Goal: Information Seeking & Learning: Learn about a topic

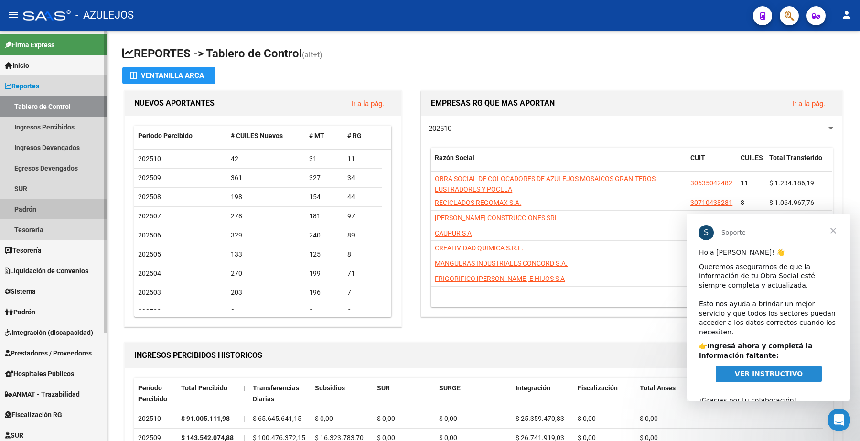
click at [37, 211] on link "Padrón" at bounding box center [53, 209] width 107 height 21
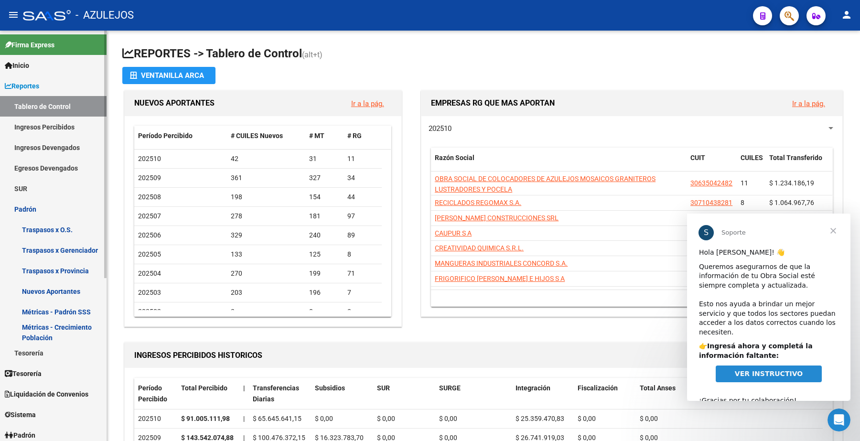
click at [49, 211] on link "Padrón" at bounding box center [53, 209] width 107 height 21
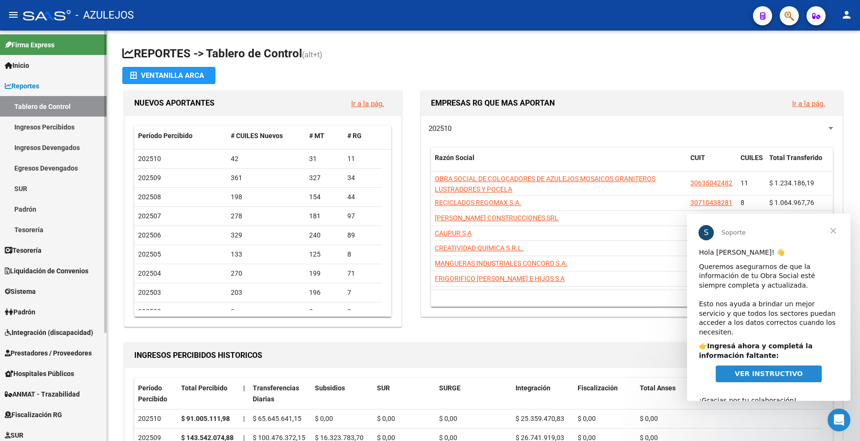
click at [48, 104] on link "Tablero de Control" at bounding box center [53, 106] width 107 height 21
click at [40, 19] on div at bounding box center [47, 15] width 48 height 11
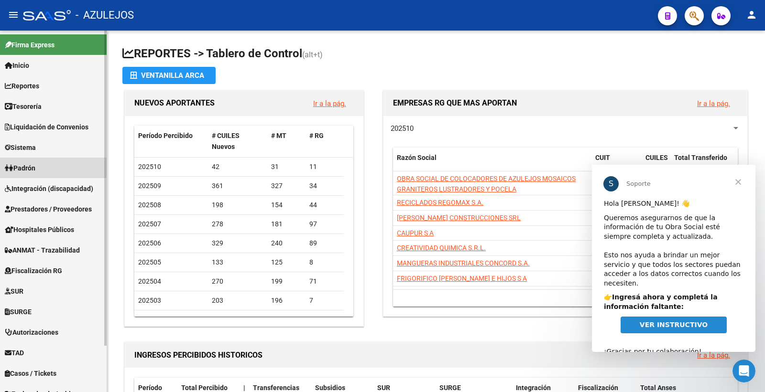
click at [34, 170] on span "Padrón" at bounding box center [20, 168] width 31 height 11
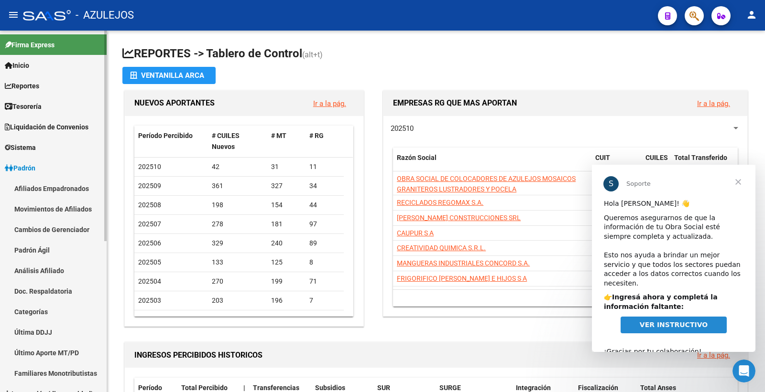
click at [43, 271] on link "Análisis Afiliado" at bounding box center [53, 271] width 107 height 21
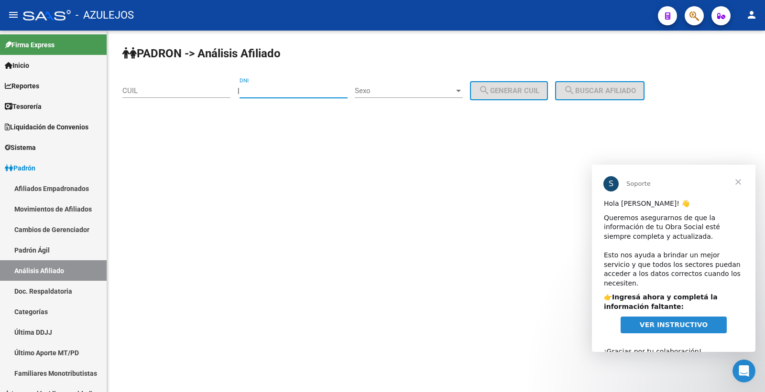
click at [265, 90] on input "DNI" at bounding box center [293, 91] width 108 height 9
click at [162, 91] on input "CUIL" at bounding box center [176, 91] width 108 height 9
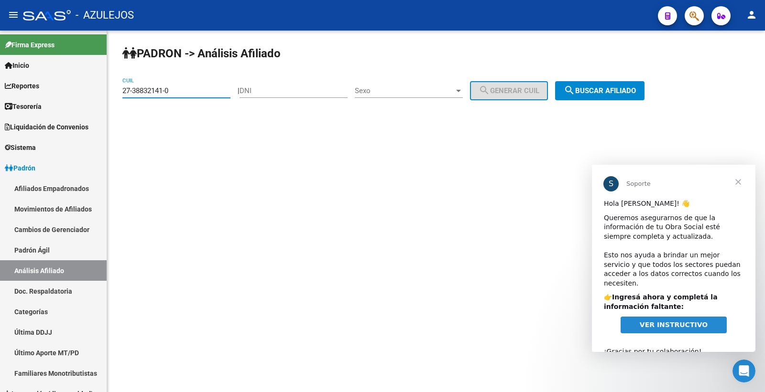
type input "27-38832141-0"
click at [623, 92] on span "search Buscar afiliado" at bounding box center [600, 91] width 72 height 9
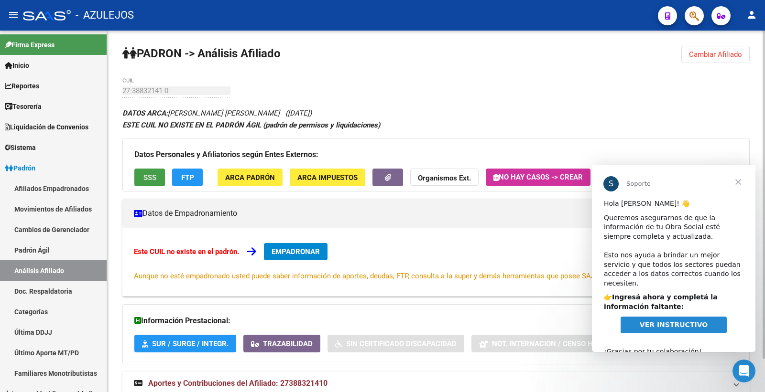
click at [141, 179] on button "SSS" at bounding box center [149, 178] width 31 height 18
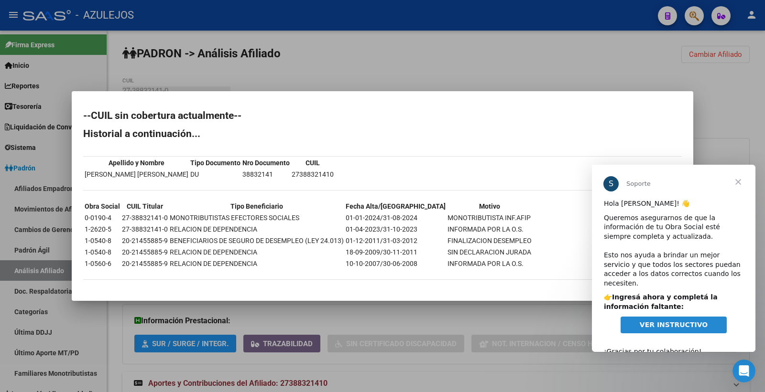
click at [737, 183] on span "Cerrar" at bounding box center [738, 182] width 34 height 34
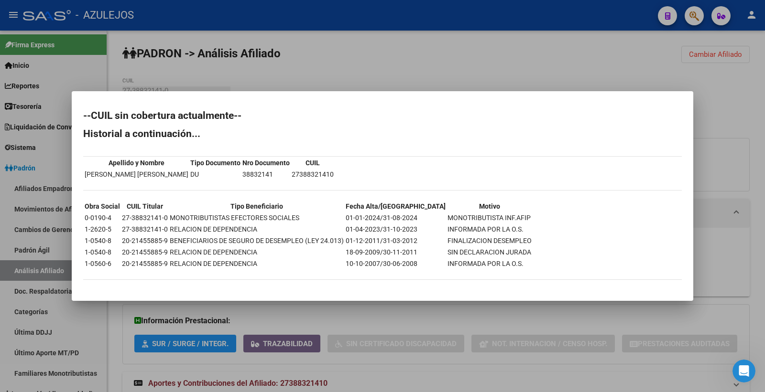
click at [328, 57] on div at bounding box center [382, 196] width 765 height 392
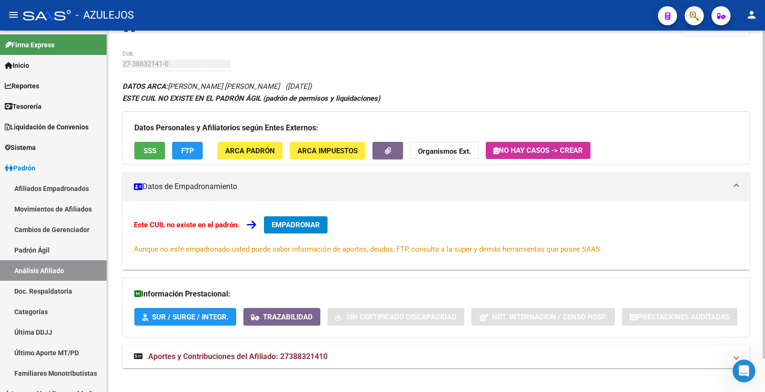
scroll to position [37, 0]
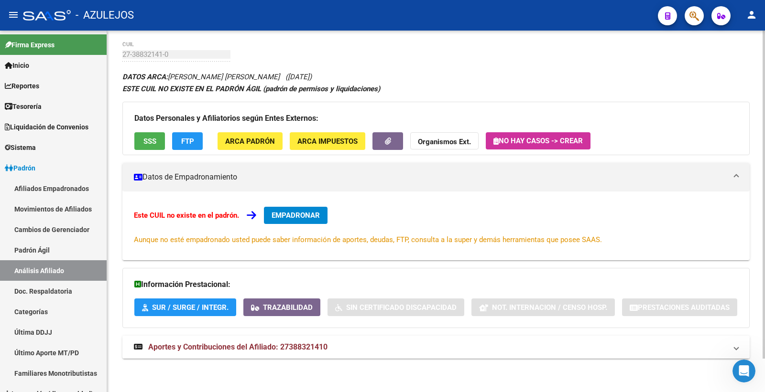
click at [330, 346] on mat-panel-title "Aportes y Contribuciones del Afiliado: 27388321410" at bounding box center [430, 347] width 593 height 11
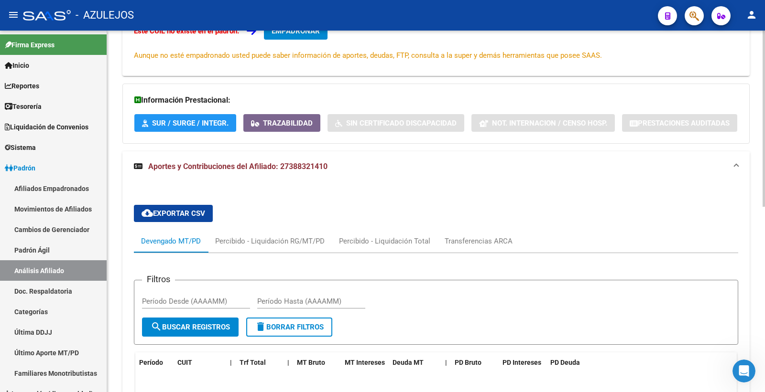
scroll to position [222, 0]
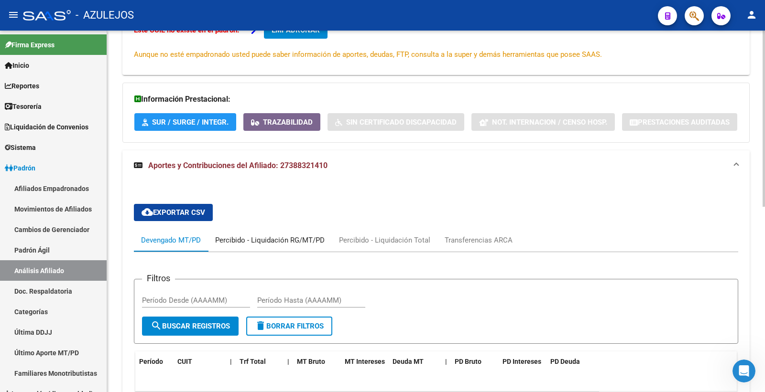
click at [309, 244] on div "Percibido - Liquidación RG/MT/PD" at bounding box center [269, 240] width 109 height 11
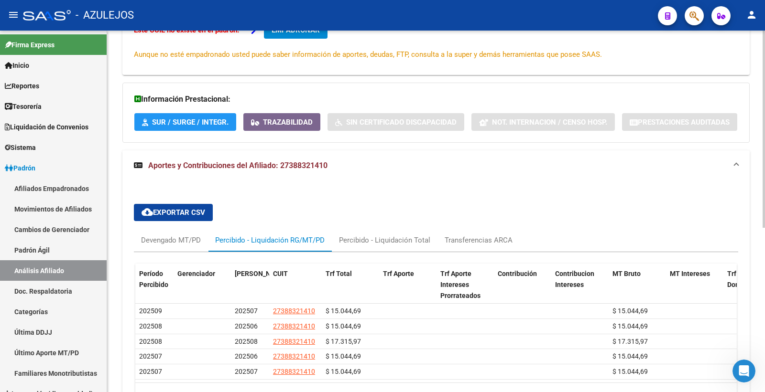
scroll to position [302, 0]
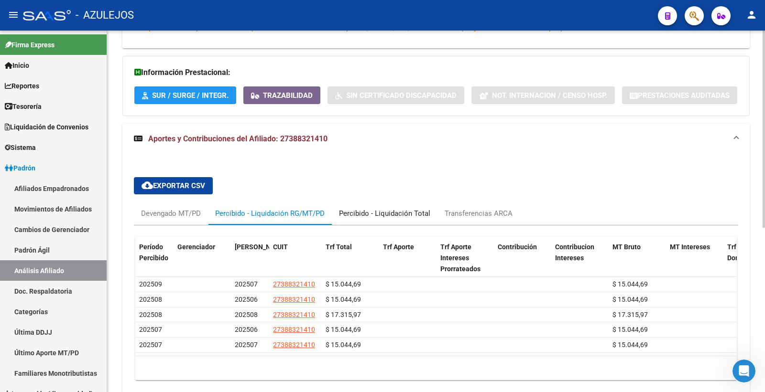
click at [398, 210] on div "Percibido - Liquidación Total" at bounding box center [384, 213] width 91 height 11
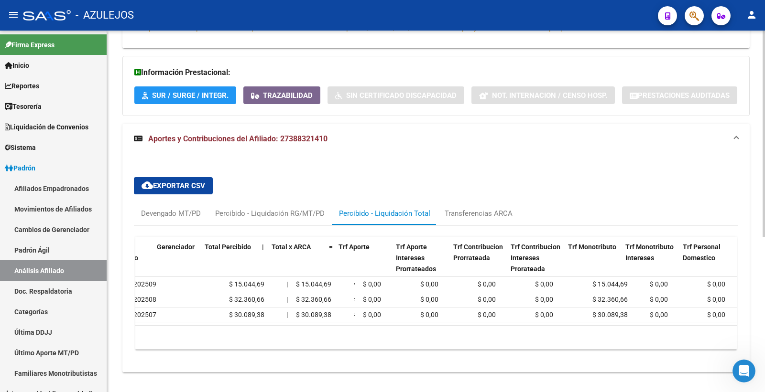
scroll to position [0, 0]
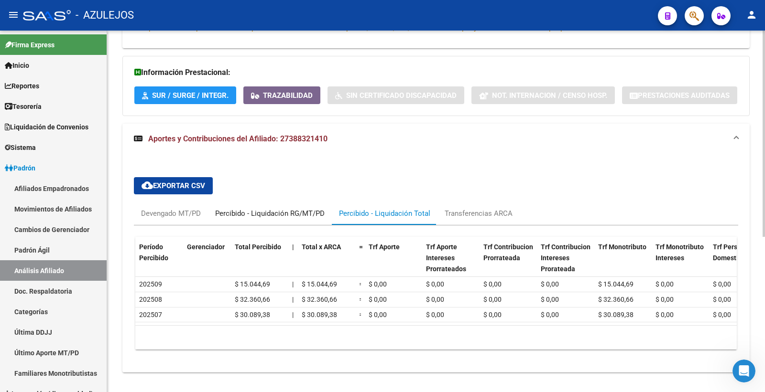
click at [292, 216] on div "Percibido - Liquidación RG/MT/PD" at bounding box center [269, 213] width 109 height 11
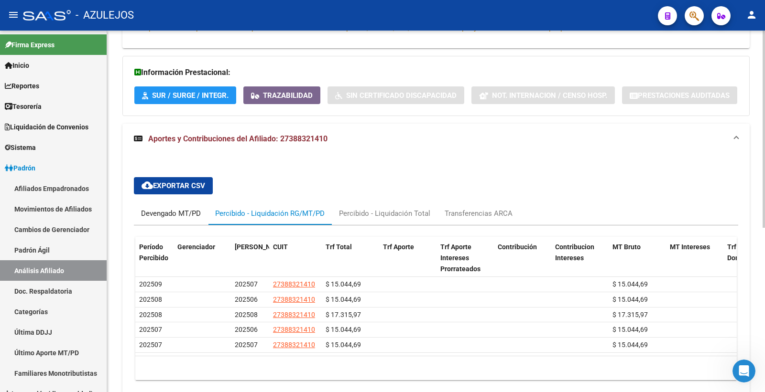
click at [172, 213] on div "Devengado MT/PD" at bounding box center [171, 213] width 60 height 11
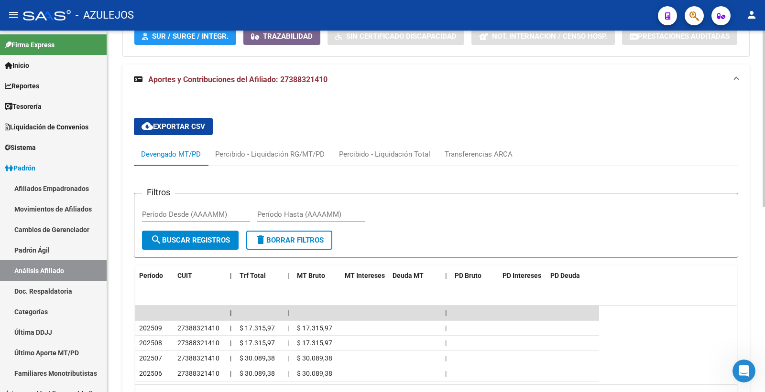
scroll to position [355, 0]
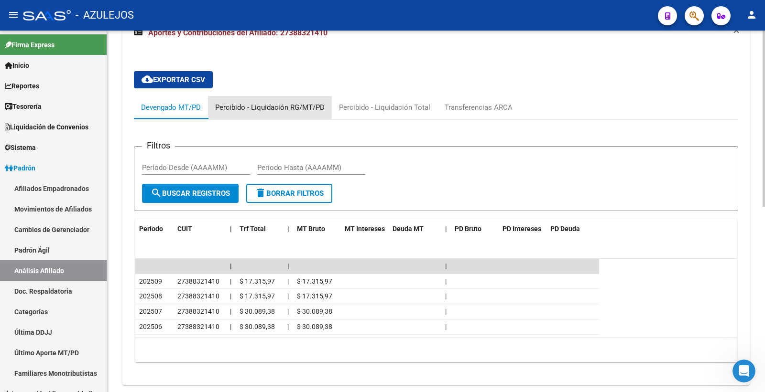
click at [282, 109] on div "Percibido - Liquidación RG/MT/PD" at bounding box center [269, 107] width 109 height 11
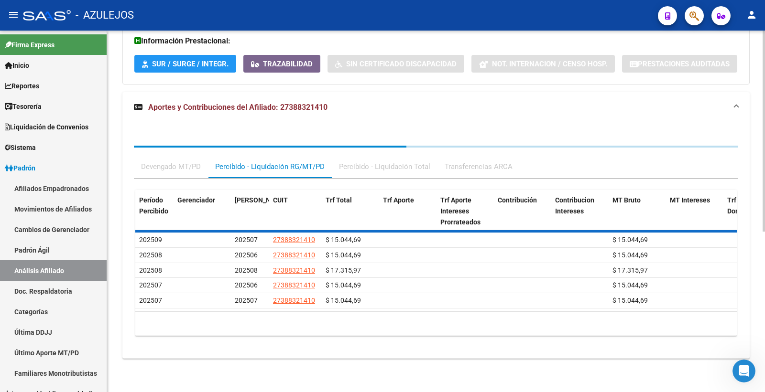
scroll to position [302, 0]
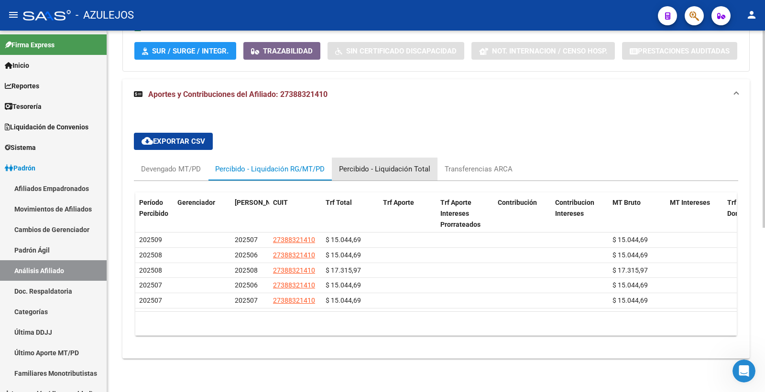
click at [397, 164] on div "Percibido - Liquidación Total" at bounding box center [384, 169] width 91 height 11
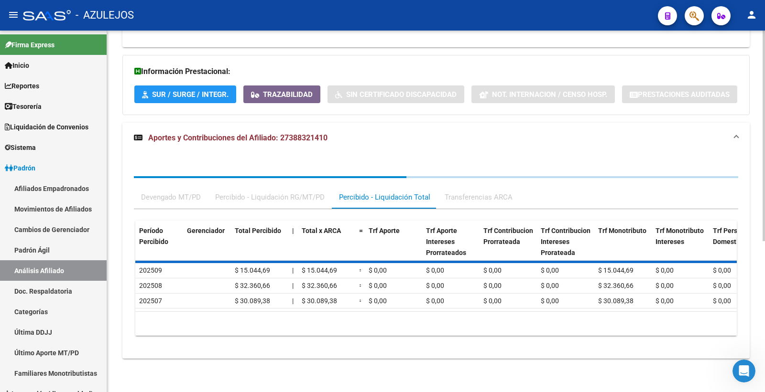
scroll to position [271, 0]
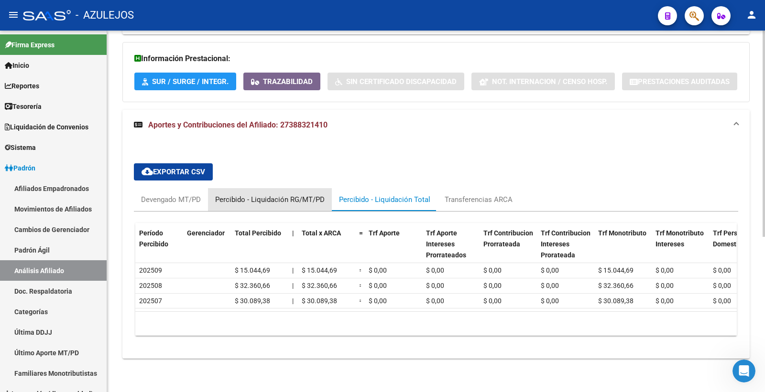
click at [271, 195] on div "Percibido - Liquidación RG/MT/PD" at bounding box center [269, 200] width 109 height 11
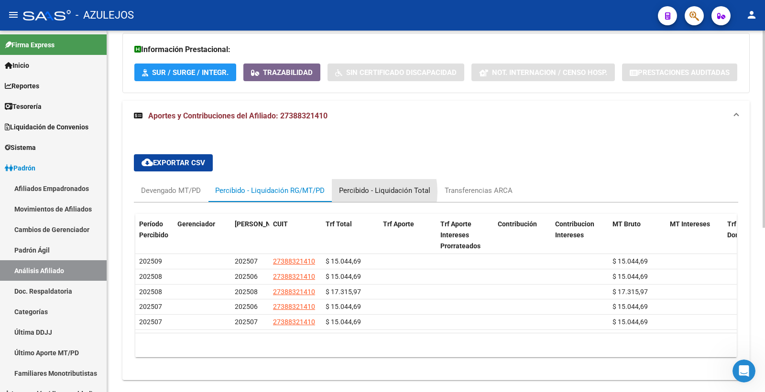
click at [358, 192] on div "Percibido - Liquidación Total" at bounding box center [384, 190] width 91 height 11
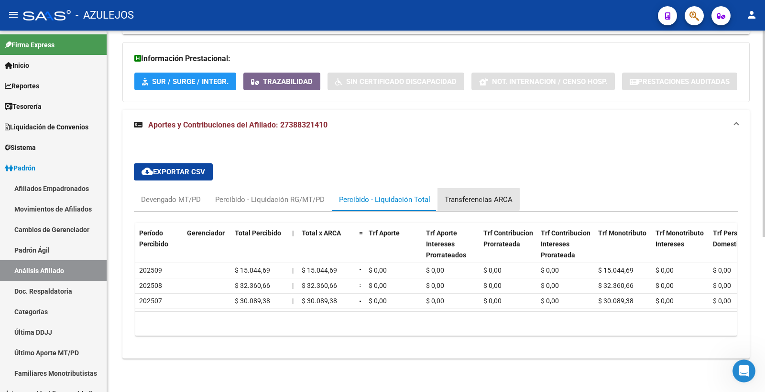
click at [462, 195] on div "Transferencias ARCA" at bounding box center [479, 200] width 68 height 11
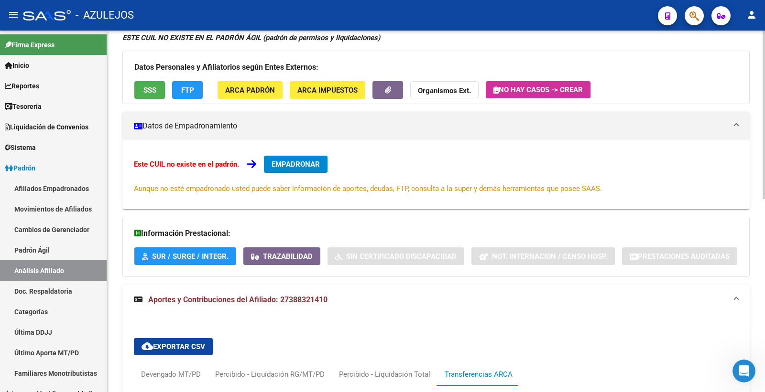
scroll to position [0, 0]
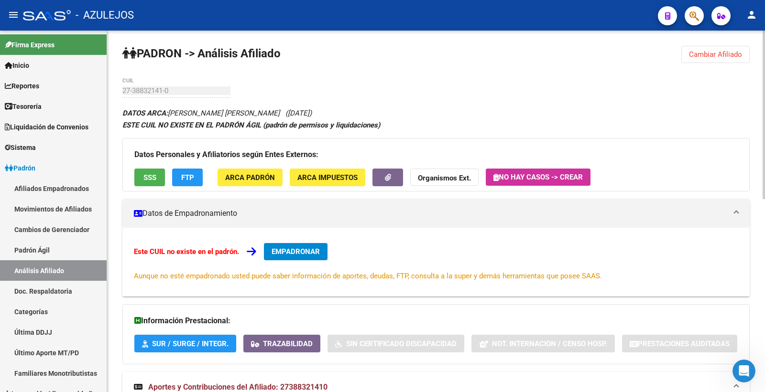
click at [263, 179] on span "ARCA Padrón" at bounding box center [250, 178] width 50 height 9
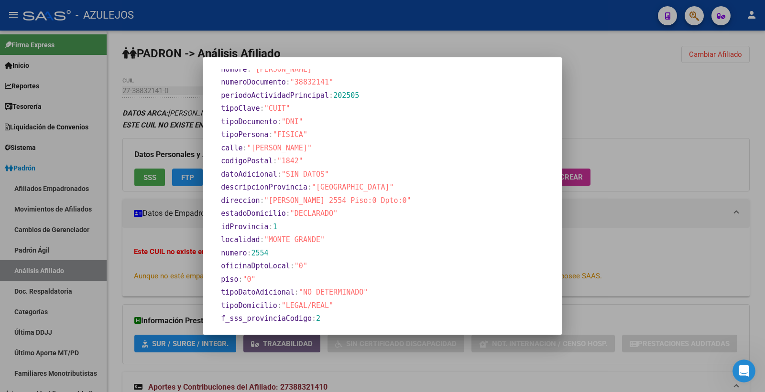
scroll to position [529, 0]
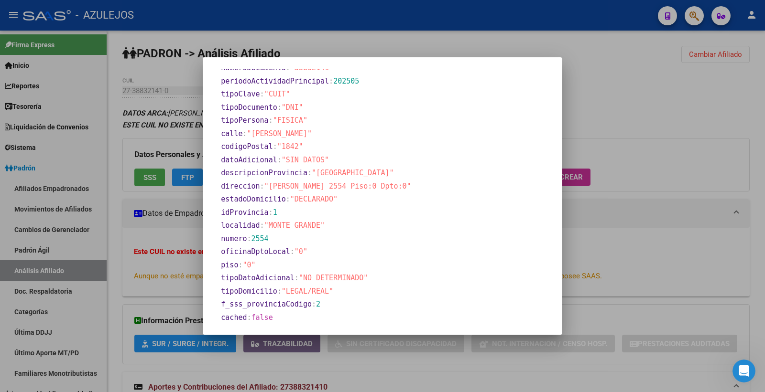
click at [585, 50] on div at bounding box center [382, 196] width 765 height 392
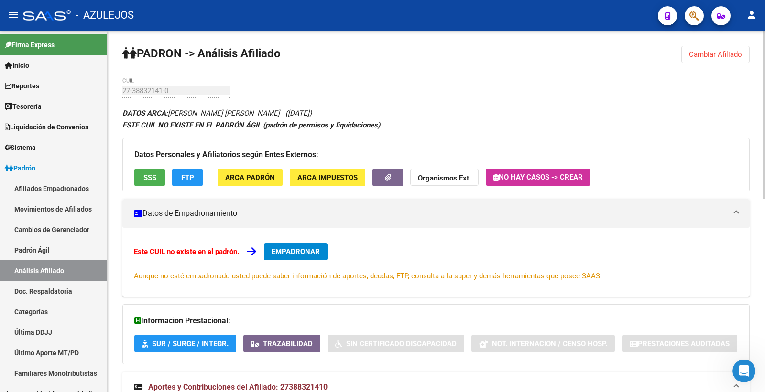
click at [330, 180] on span "ARCA Impuestos" at bounding box center [327, 178] width 60 height 9
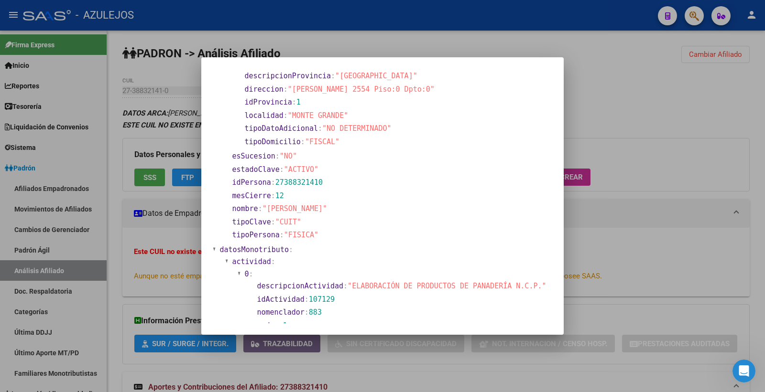
scroll to position [0, 0]
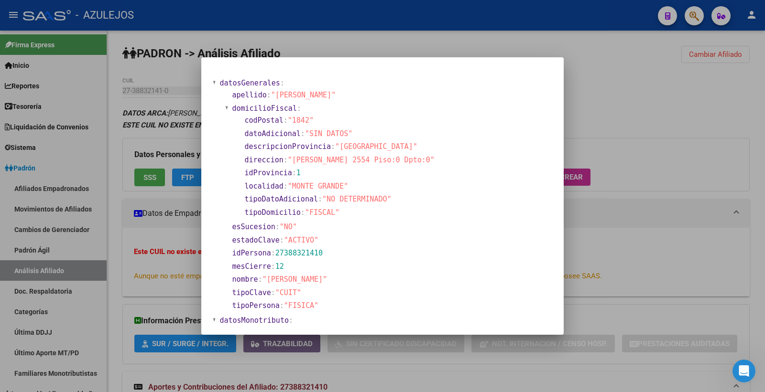
click at [591, 74] on div at bounding box center [382, 196] width 765 height 392
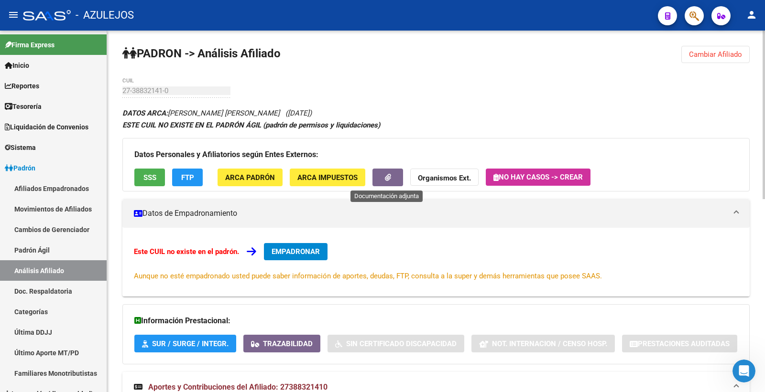
click at [378, 178] on button "button" at bounding box center [387, 178] width 31 height 18
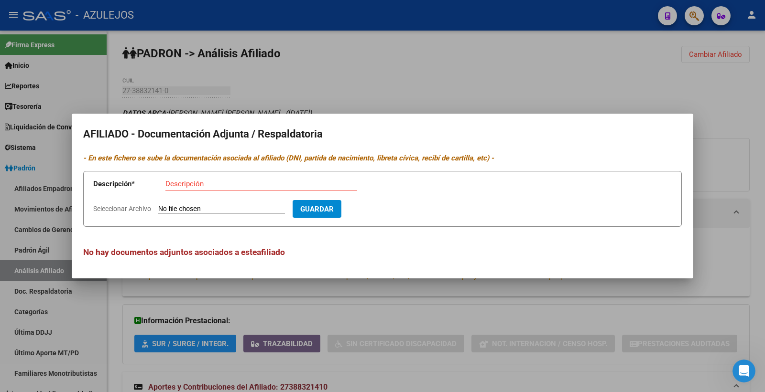
click at [456, 79] on div at bounding box center [382, 196] width 765 height 392
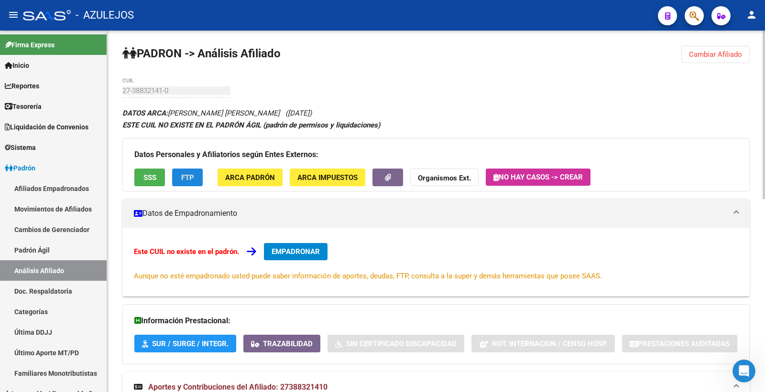
click at [188, 179] on span "FTP" at bounding box center [187, 178] width 13 height 9
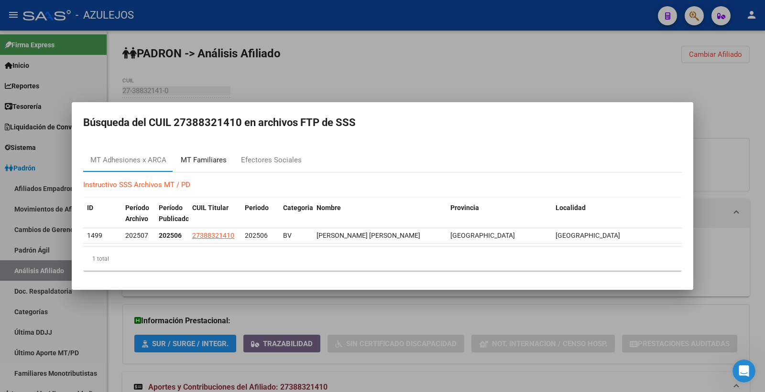
click at [204, 160] on div "MT Familiares" at bounding box center [204, 160] width 46 height 11
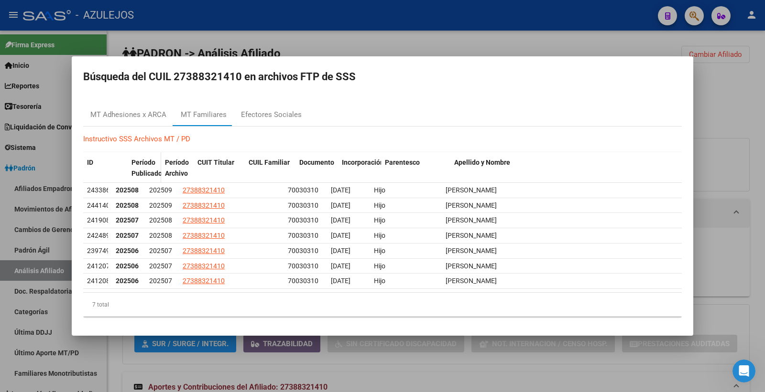
drag, startPoint x: 110, startPoint y: 170, endPoint x: 130, endPoint y: 170, distance: 19.1
click at [130, 170] on div "ID Período Publicado Período Archivo CUIT Titular CUIL Familiar Documento Incor…" at bounding box center [382, 168] width 598 height 32
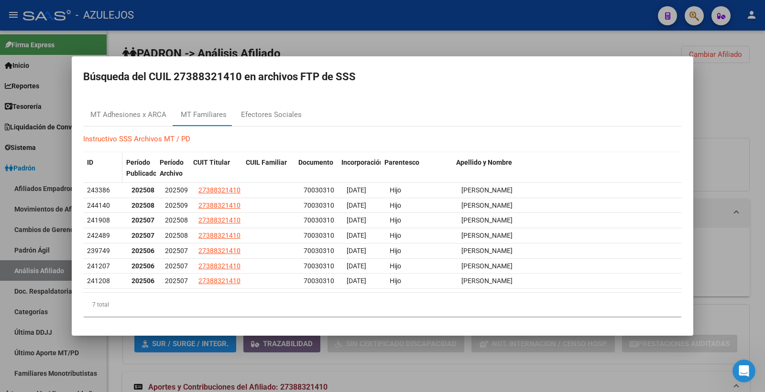
drag, startPoint x: 127, startPoint y: 178, endPoint x: 121, endPoint y: 179, distance: 5.9
click at [121, 179] on span at bounding box center [120, 168] width 4 height 32
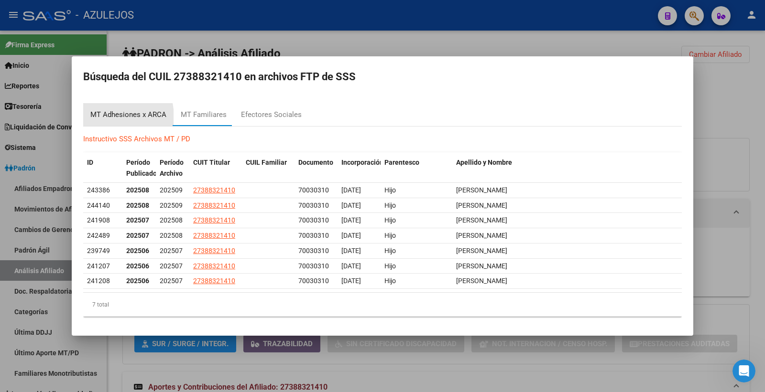
click at [97, 118] on div "MT Adhesiones x ARCA" at bounding box center [128, 114] width 76 height 11
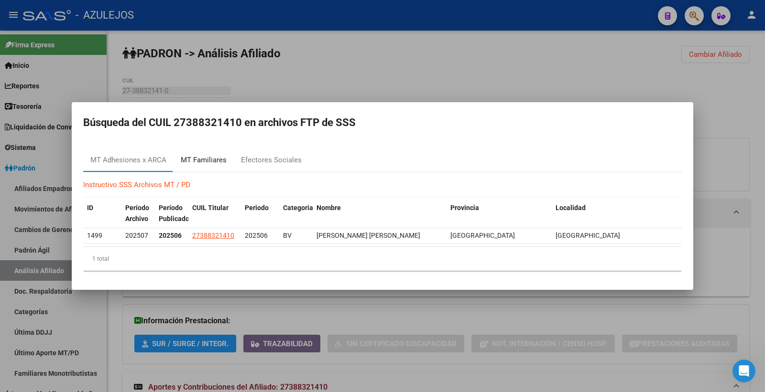
click at [196, 159] on div "MT Familiares" at bounding box center [204, 160] width 46 height 11
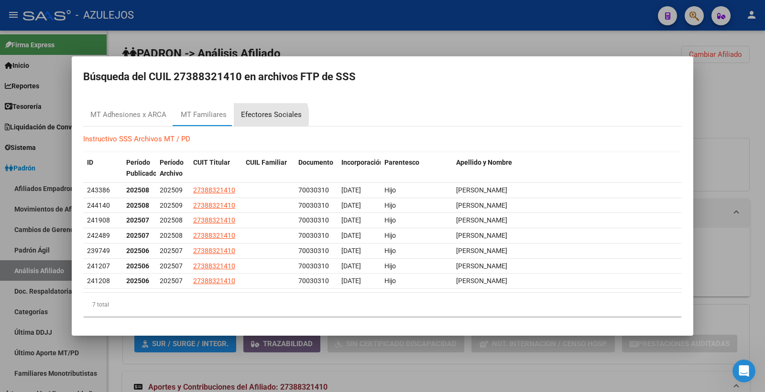
click at [267, 117] on div "Efectores Sociales" at bounding box center [271, 114] width 61 height 11
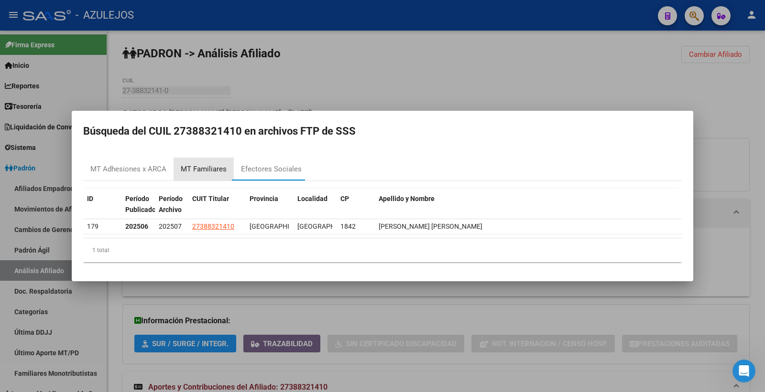
click at [209, 165] on div "MT Familiares" at bounding box center [204, 169] width 46 height 11
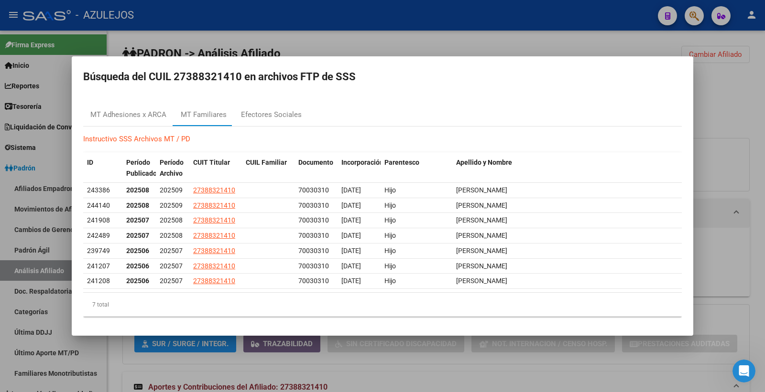
click at [445, 46] on div at bounding box center [382, 196] width 765 height 392
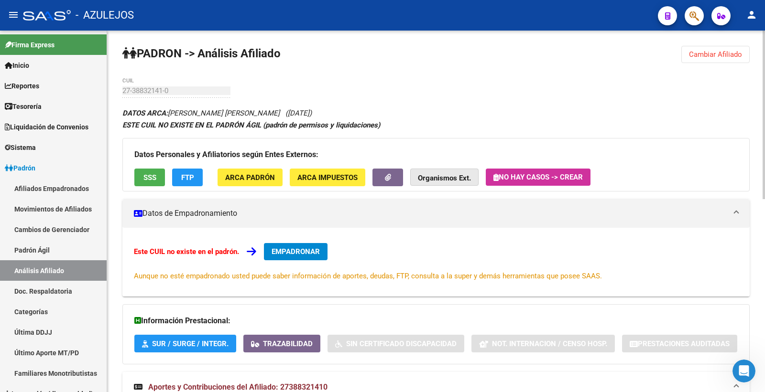
click at [462, 179] on strong "Organismos Ext." at bounding box center [444, 178] width 53 height 9
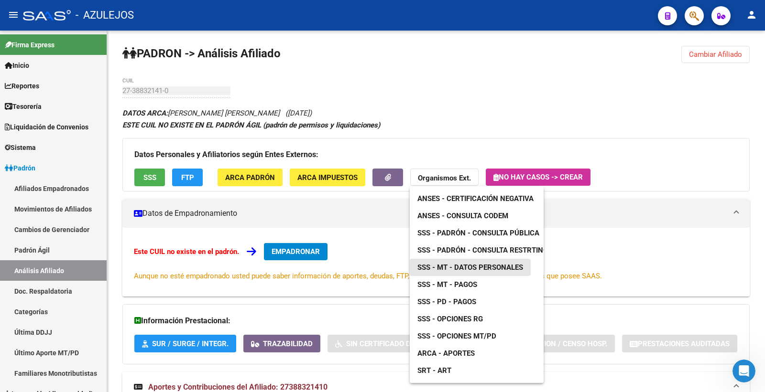
click at [507, 268] on span "SSS - MT - Datos Personales" at bounding box center [470, 267] width 106 height 9
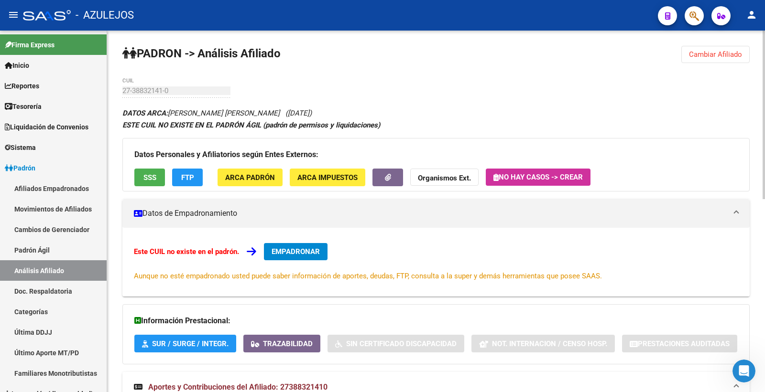
click at [437, 179] on strong "Organismos Ext." at bounding box center [444, 178] width 53 height 9
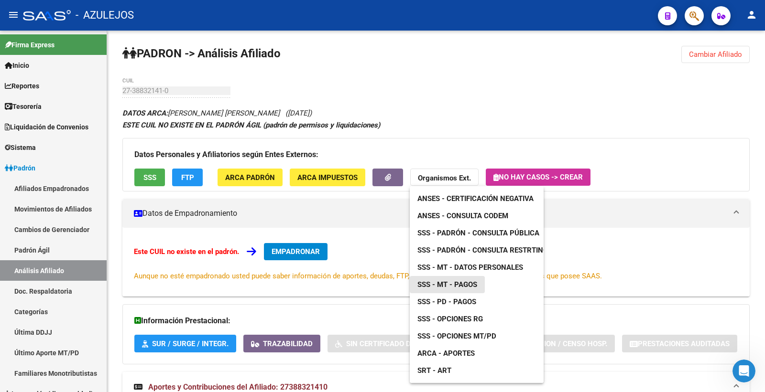
click at [464, 284] on span "SSS - MT - Pagos" at bounding box center [447, 285] width 60 height 9
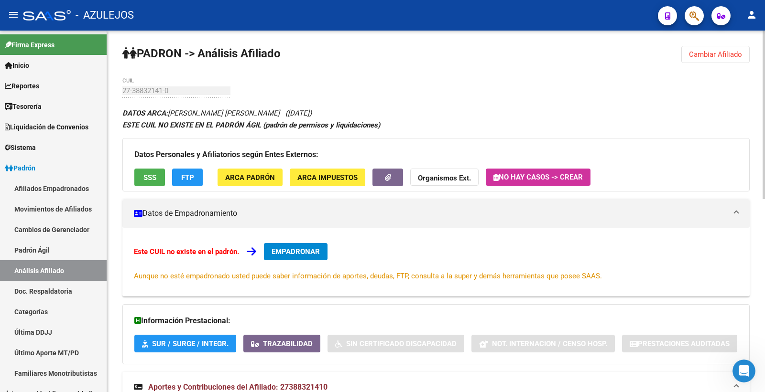
click at [451, 179] on strong "Organismos Ext." at bounding box center [444, 178] width 53 height 9
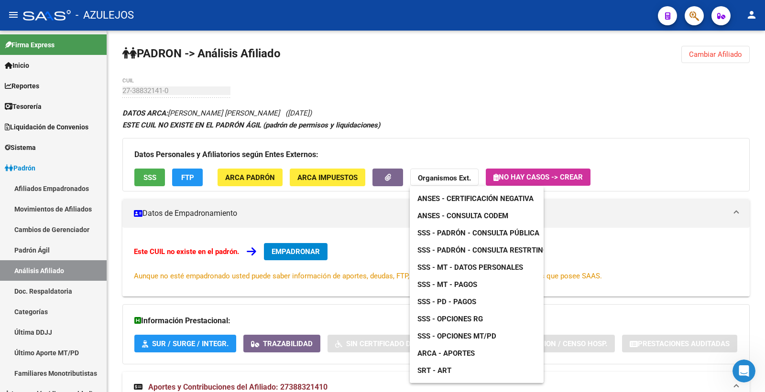
click at [466, 302] on span "SSS - PD - Pagos" at bounding box center [446, 302] width 59 height 9
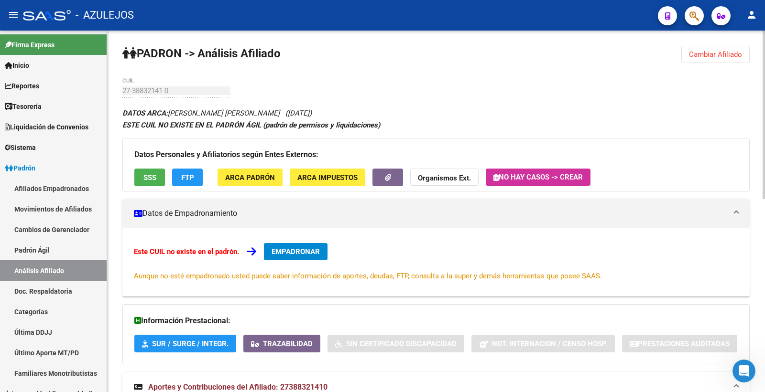
click at [465, 180] on strong "Organismos Ext." at bounding box center [444, 178] width 53 height 9
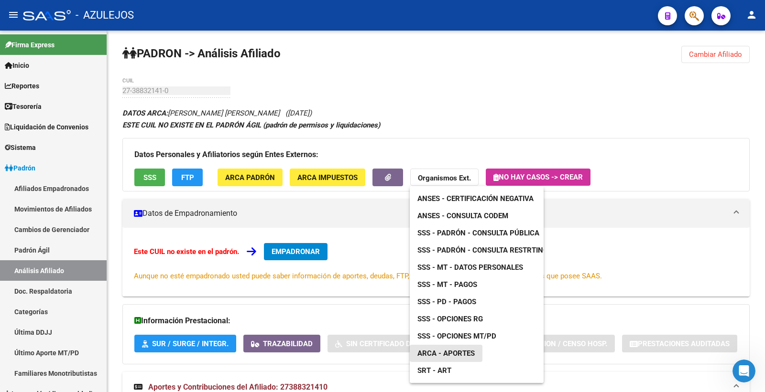
click at [461, 352] on span "ARCA - Aportes" at bounding box center [445, 353] width 57 height 9
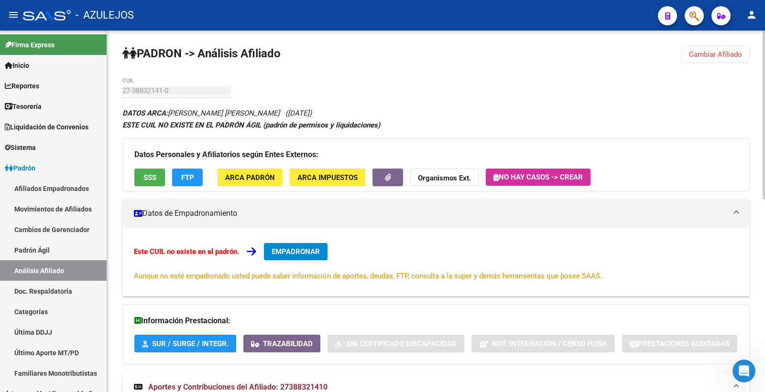
click at [444, 180] on strong "Organismos Ext." at bounding box center [444, 178] width 53 height 9
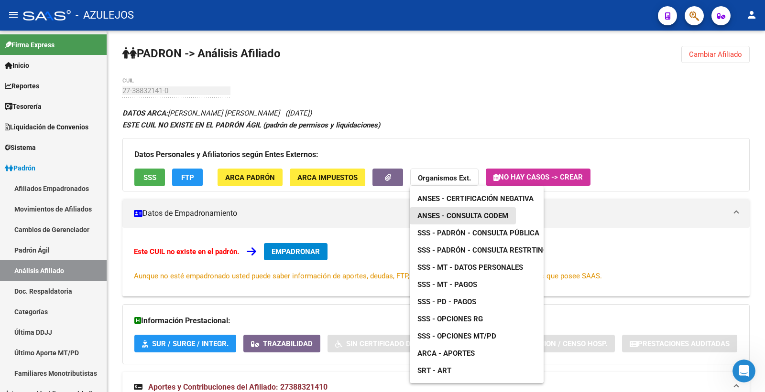
click at [494, 214] on span "ANSES - Consulta CODEM" at bounding box center [462, 216] width 91 height 9
